Goal: Navigation & Orientation: Find specific page/section

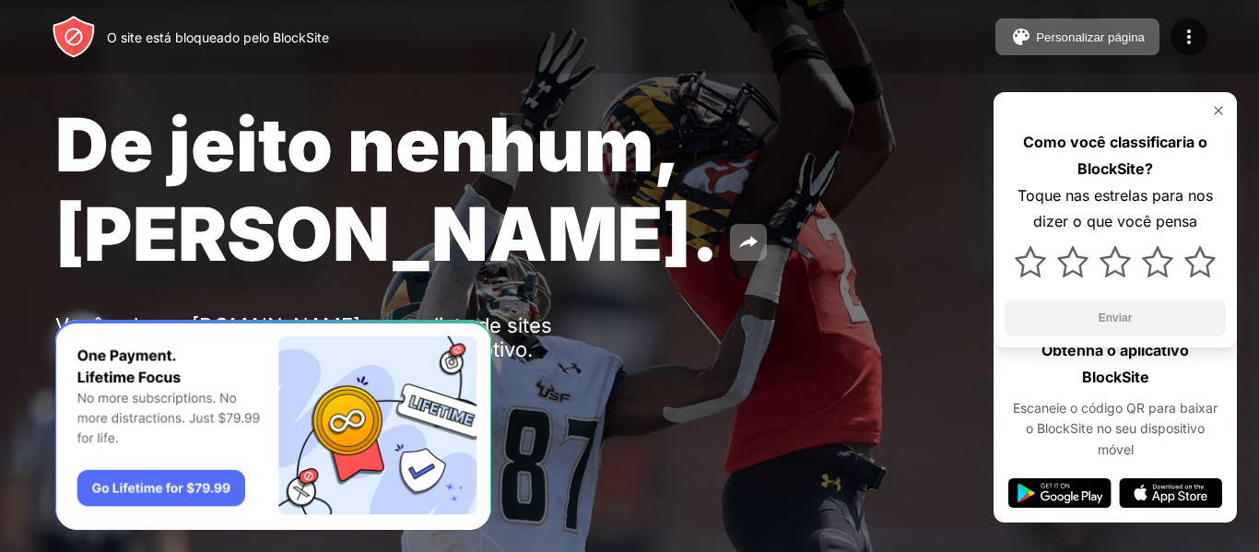
click at [1226, 112] on div "Como você classificaria o BlockSite? Toque nas estrelas para nos dizer o que vo…" at bounding box center [1115, 219] width 243 height 255
click at [1221, 103] on img at bounding box center [1218, 110] width 15 height 15
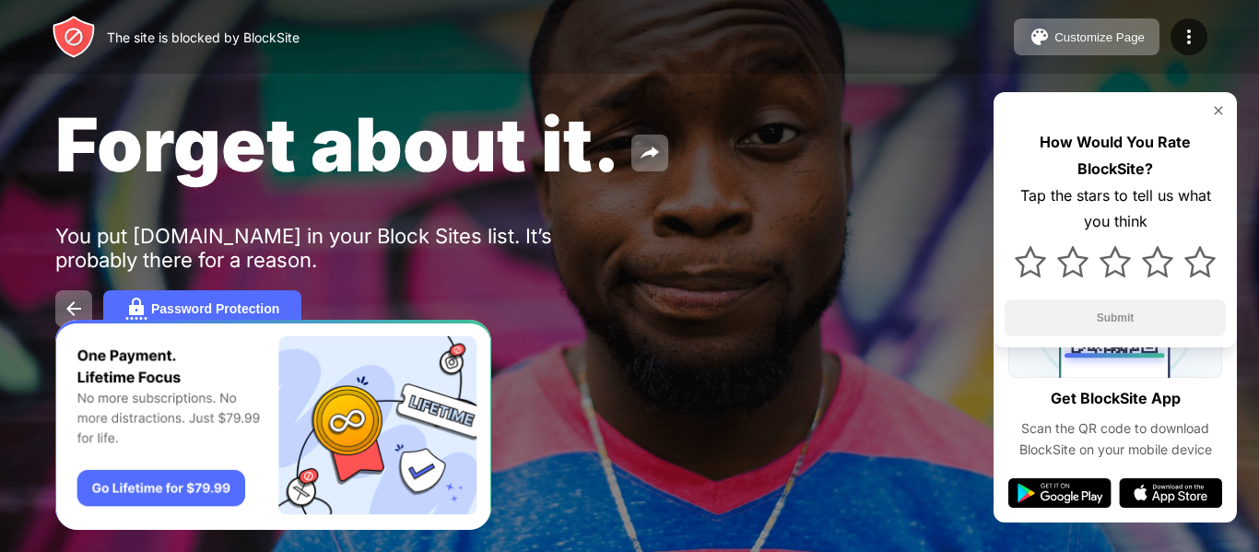
click at [1217, 111] on img at bounding box center [1218, 110] width 15 height 15
